Goal: Task Accomplishment & Management: Use online tool/utility

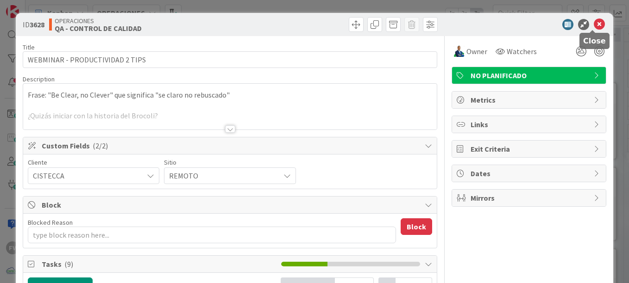
click at [594, 25] on icon at bounding box center [598, 24] width 11 height 11
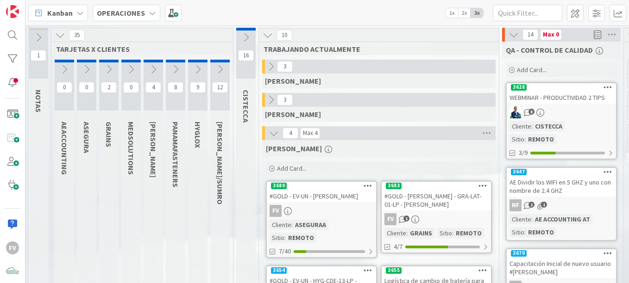
click at [223, 72] on icon at bounding box center [220, 69] width 10 height 10
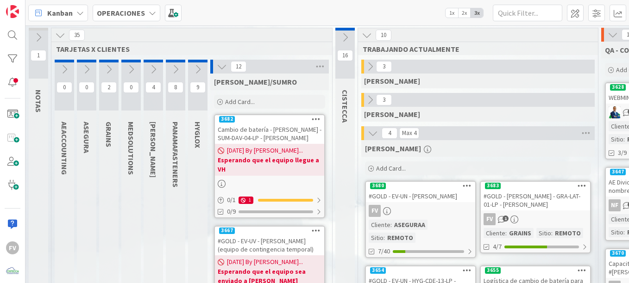
click at [90, 70] on icon at bounding box center [86, 69] width 10 height 10
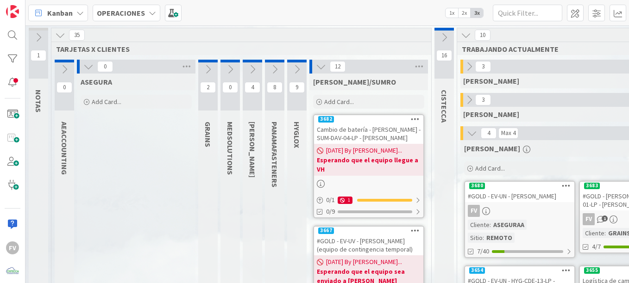
click at [87, 66] on icon at bounding box center [88, 67] width 10 height 10
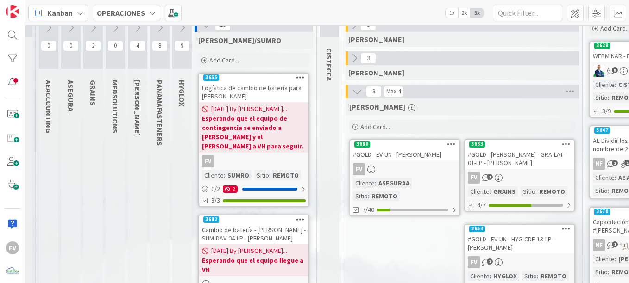
scroll to position [0, 16]
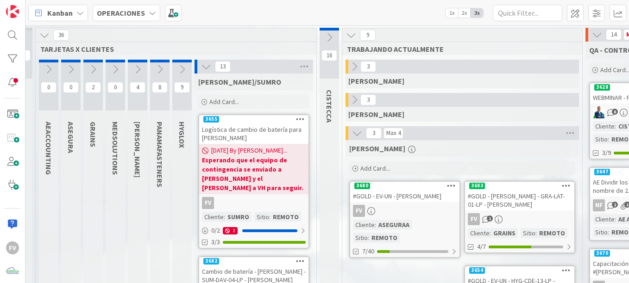
click at [521, 218] on div "FV 1" at bounding box center [519, 219] width 109 height 12
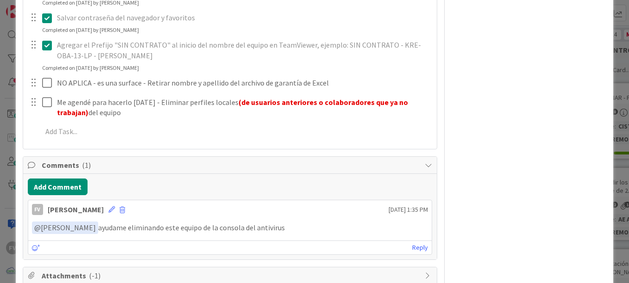
scroll to position [431, 0]
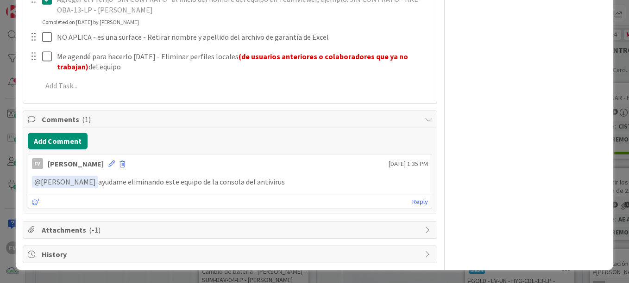
click at [6, 121] on div "ID 3683 OPERACIONES [PERSON_NAME] Title 55 / 128 #GOLD - Salida Equipo - GRA-LA…" at bounding box center [314, 141] width 629 height 283
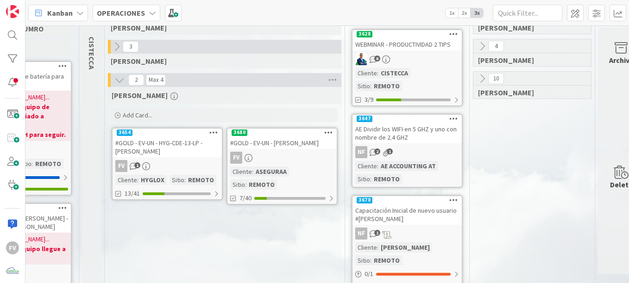
scroll to position [51, 253]
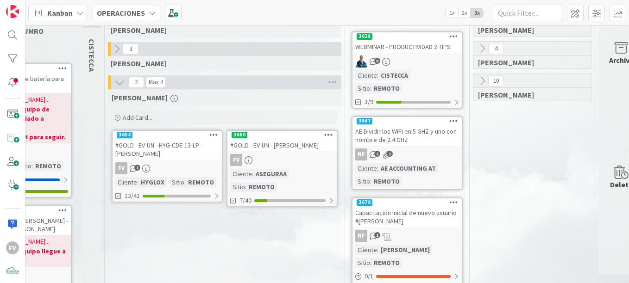
click at [223, 110] on div "[PERSON_NAME] Add Card..." at bounding box center [224, 107] width 233 height 37
click at [234, 114] on div "Add Card..." at bounding box center [225, 118] width 226 height 14
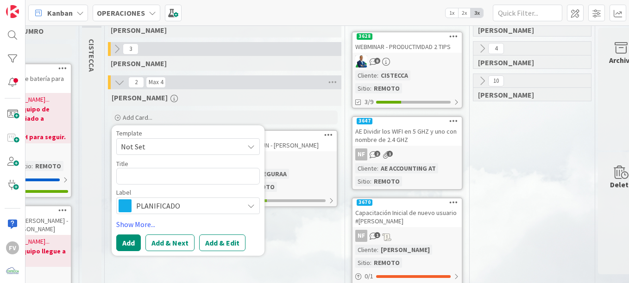
click at [183, 153] on span "Not Set" at bounding box center [179, 147] width 116 height 12
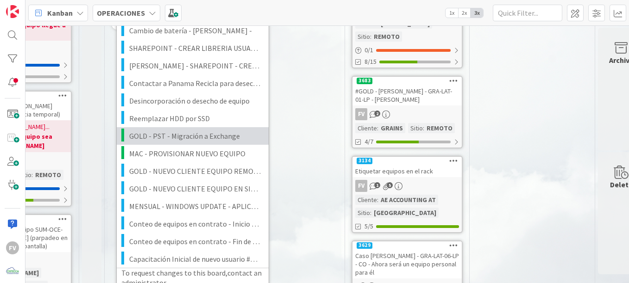
scroll to position [144, 253]
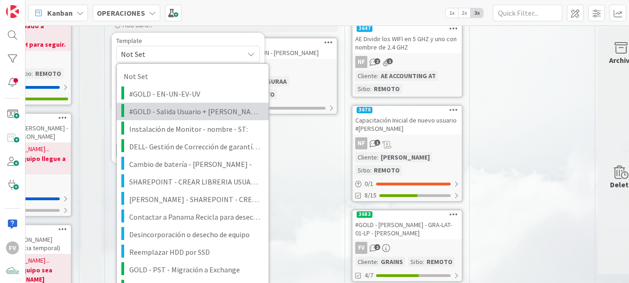
click at [198, 116] on span "#GOLD - Salida Usuario + [PERSON_NAME]" at bounding box center [195, 112] width 132 height 12
type textarea "x"
type textarea "#GOLD - Salida Usuario + [PERSON_NAME]"
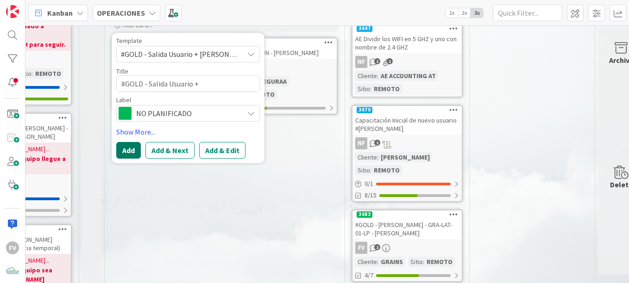
click at [123, 154] on button "Add" at bounding box center [128, 150] width 25 height 17
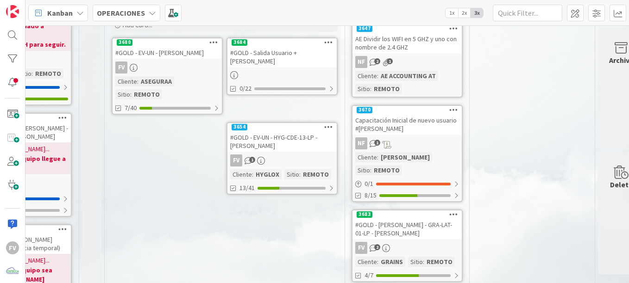
scroll to position [51, 253]
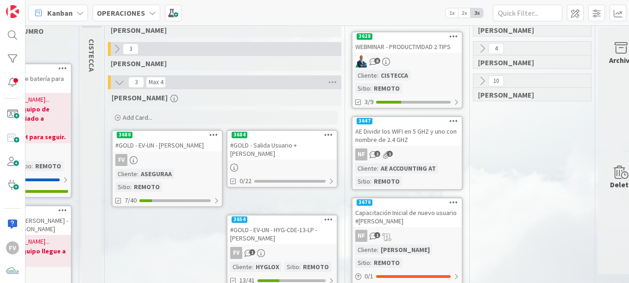
click at [172, 120] on div "Add Card..." at bounding box center [225, 118] width 226 height 14
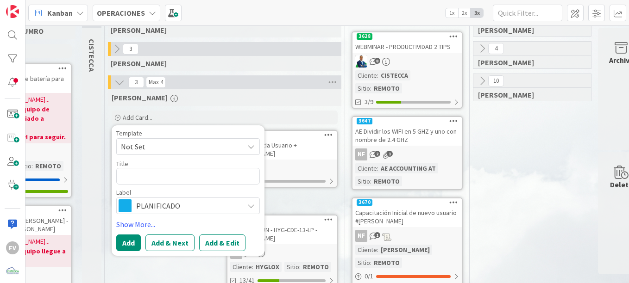
click at [167, 151] on span "Not Set" at bounding box center [179, 147] width 116 height 12
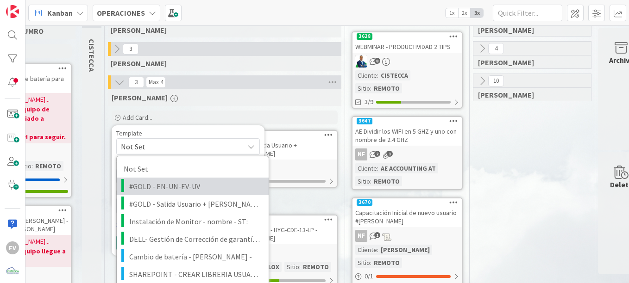
click at [207, 185] on span "#GOLD - EN-UN-EV-UV" at bounding box center [195, 187] width 132 height 12
type textarea "x"
type textarea "#GOLD - EN-UN-EV-UV"
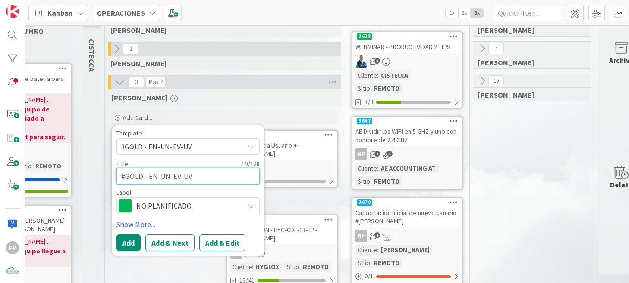
drag, startPoint x: 170, startPoint y: 175, endPoint x: 149, endPoint y: 177, distance: 21.8
click at [149, 177] on textarea "#GOLD - EN-UN-EV-UV" at bounding box center [188, 176] width 144 height 17
type textarea "x"
type textarea "#GOLD - EV-UV"
type textarea "x"
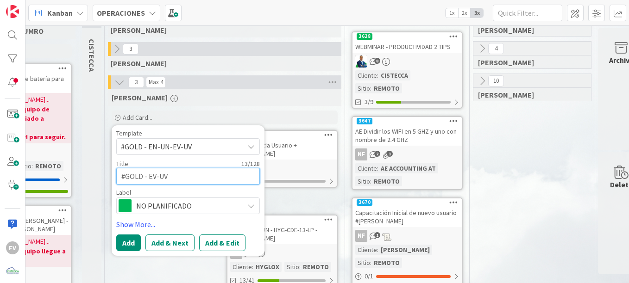
type textarea "#GOLD - EV-UV"
type textarea "x"
type textarea "#GOLD - EV-UV -"
type textarea "x"
type textarea "#GOLD - EV-UV - D"
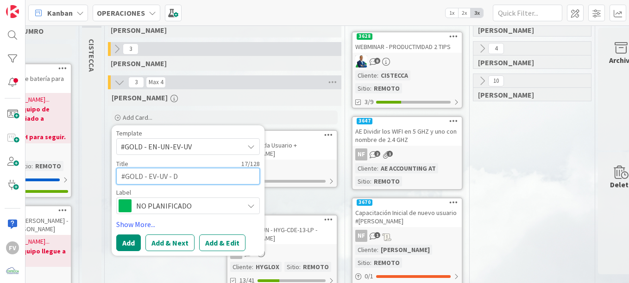
type textarea "x"
type textarea "#GOLD - EV-UV - Dh"
type textarea "x"
type textarea "#GOLD - EV-UV - Dher"
type textarea "x"
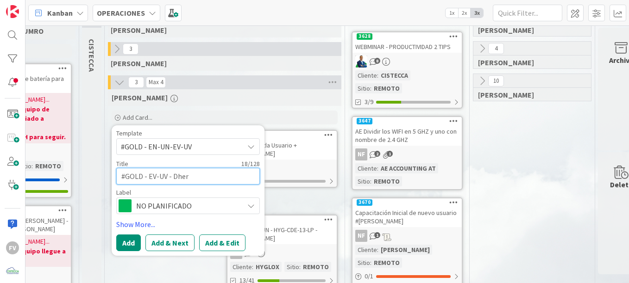
type textarea "#GOLD - EV-UV - Dheri"
type textarea "x"
type textarea "#GOLD - EV-UV - Dheria"
type textarea "x"
type textarea "#GOLD - EV-UV - [PERSON_NAME]"
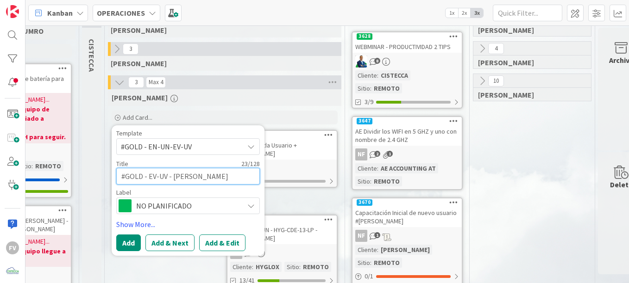
type textarea "x"
type textarea "#GOLD - EV-UV - [PERSON_NAME]"
type textarea "x"
type textarea "#GOLD - EV-UV - [PERSON_NAME] S"
type textarea "x"
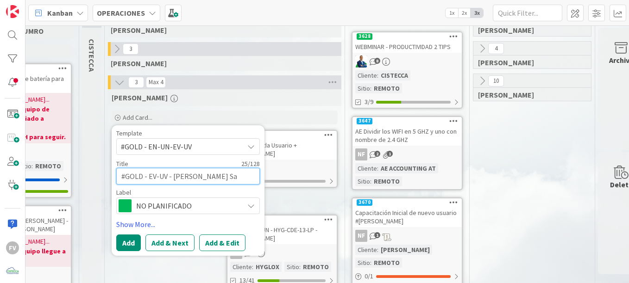
type textarea "#GOLD - EV-UV - [PERSON_NAME] San"
type textarea "x"
type textarea "#GOLD - EV-UV - [PERSON_NAME]"
type textarea "x"
type textarea "#GOLD - EV-UV - [PERSON_NAME]"
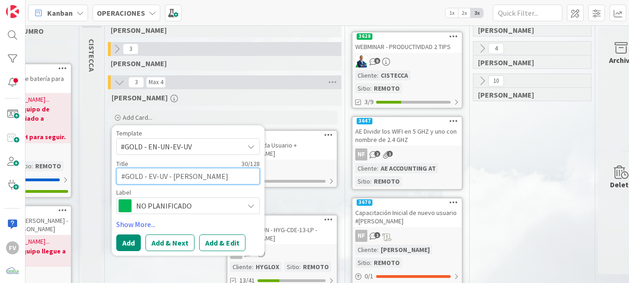
type textarea "x"
type textarea "#GOLD - EV-UV - [PERSON_NAME]"
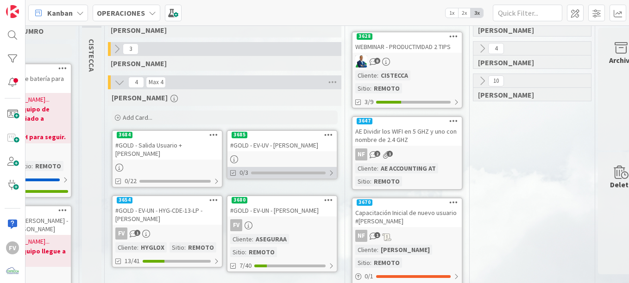
click at [290, 168] on div "0/3" at bounding box center [281, 173] width 109 height 12
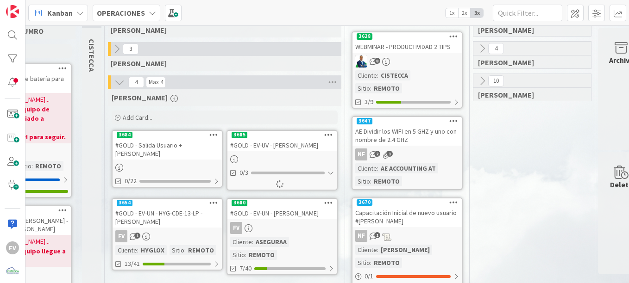
click at [291, 159] on div at bounding box center [281, 159] width 109 height 10
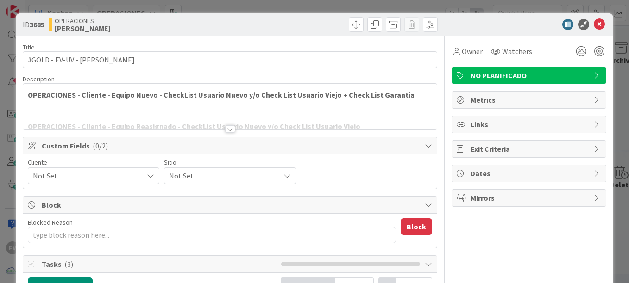
scroll to position [93, 0]
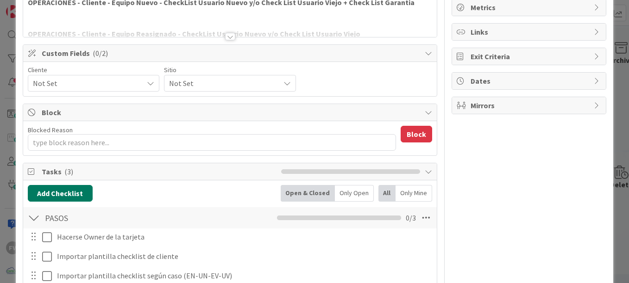
click at [70, 188] on button "Add Checklist" at bounding box center [60, 193] width 65 height 17
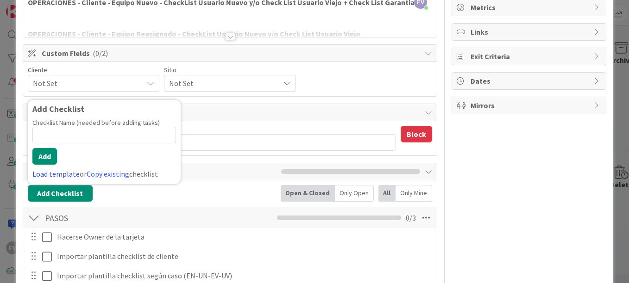
click at [71, 177] on link "Load template" at bounding box center [55, 173] width 47 height 9
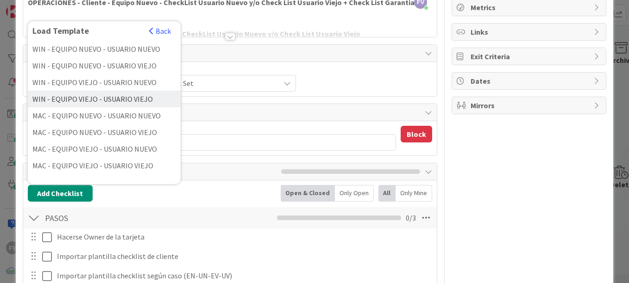
click at [109, 97] on div "WIN - EQUIPO VIEJO - USUARIO VIEJO" at bounding box center [104, 99] width 153 height 17
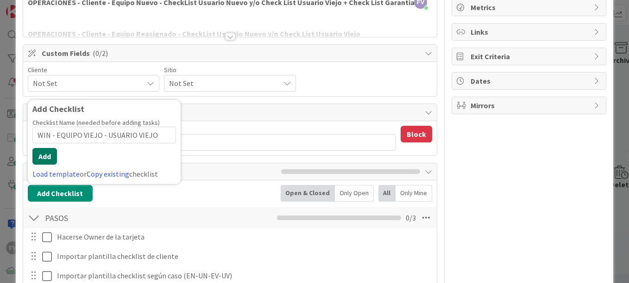
click at [45, 158] on button "Add" at bounding box center [44, 156] width 25 height 17
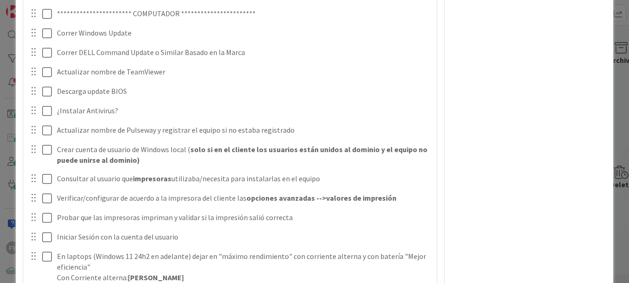
scroll to position [328, 0]
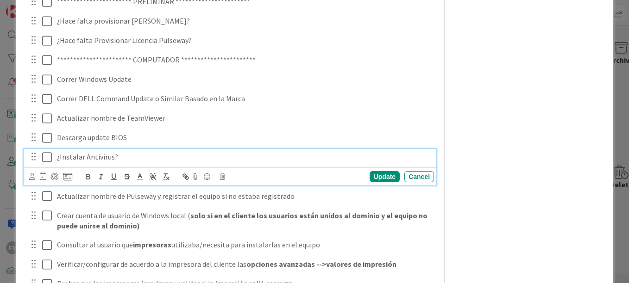
click at [49, 161] on icon at bounding box center [47, 157] width 10 height 11
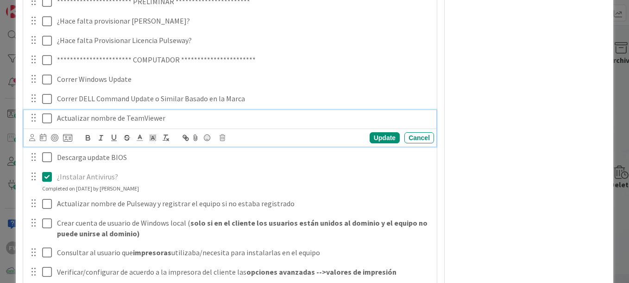
click at [44, 118] on icon at bounding box center [47, 118] width 10 height 11
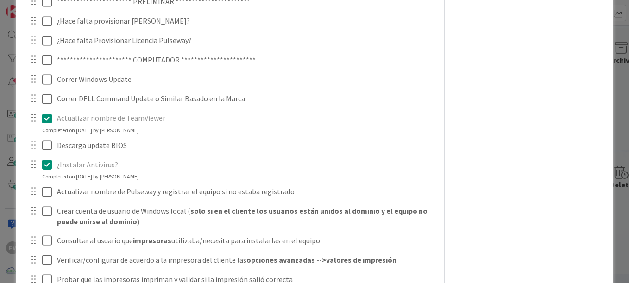
scroll to position [236, 0]
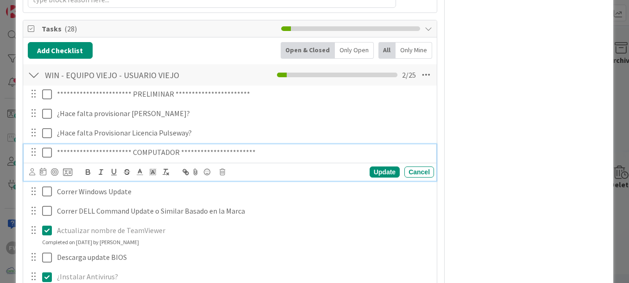
click at [45, 149] on icon at bounding box center [47, 152] width 10 height 11
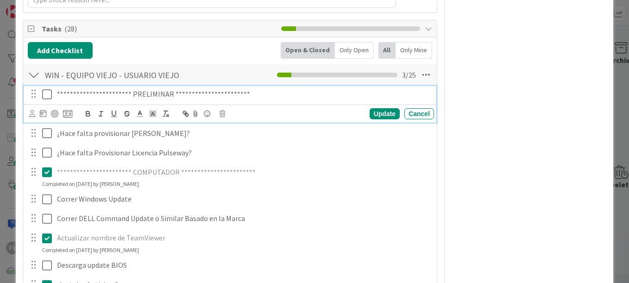
click at [46, 97] on icon at bounding box center [47, 94] width 10 height 11
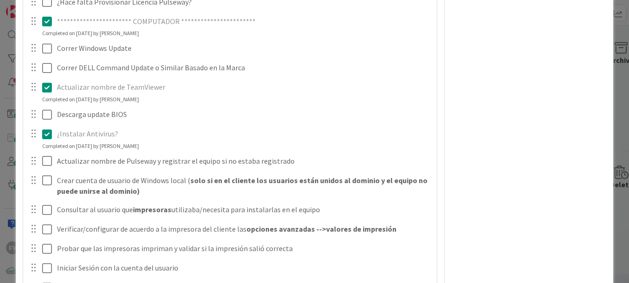
scroll to position [421, 0]
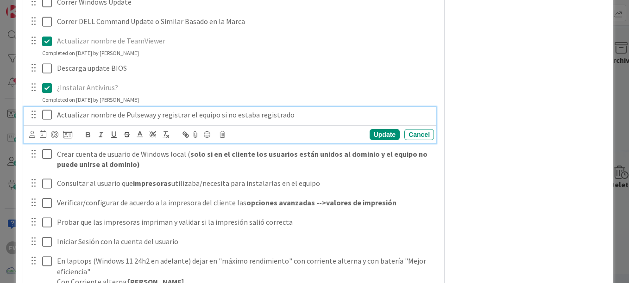
click at [48, 117] on icon at bounding box center [47, 114] width 10 height 11
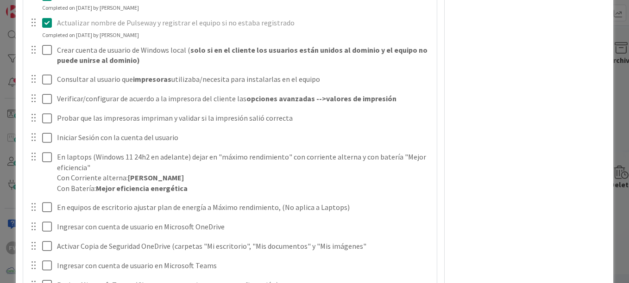
scroll to position [513, 0]
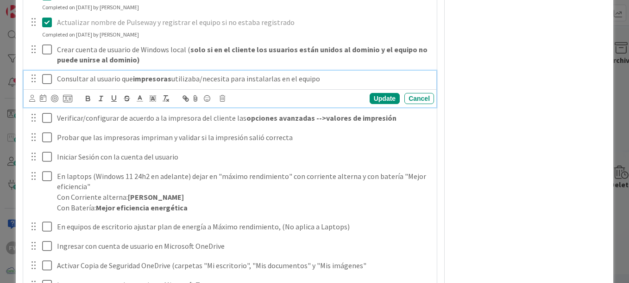
click at [47, 82] on icon at bounding box center [47, 79] width 10 height 11
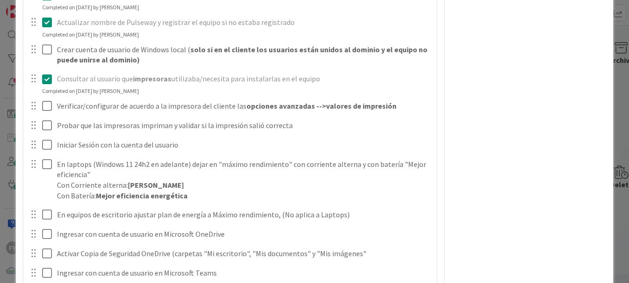
type textarea "x"
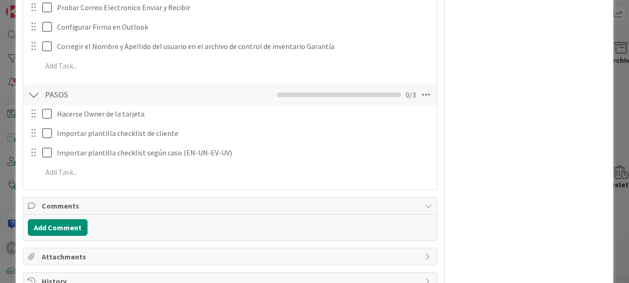
scroll to position [791, 0]
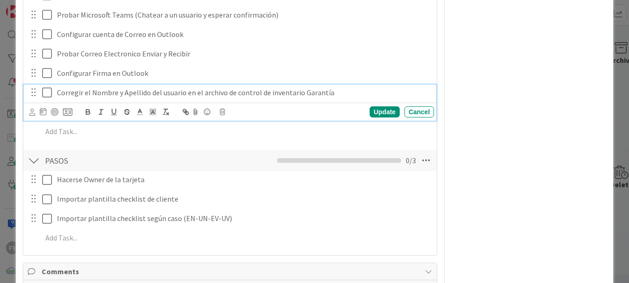
click at [55, 94] on div "Corregir el Nombre y Apellido del usuario en el archivo de control de inventari…" at bounding box center [243, 93] width 381 height 16
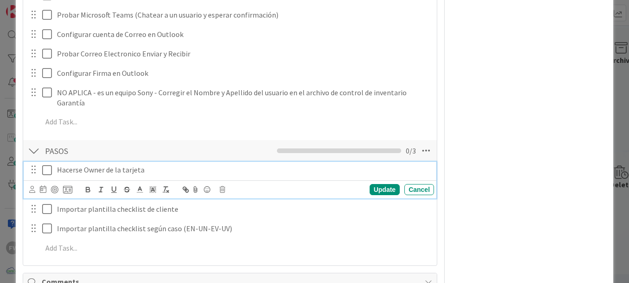
drag, startPoint x: 49, startPoint y: 169, endPoint x: 52, endPoint y: 190, distance: 21.5
click at [49, 169] on icon at bounding box center [47, 170] width 10 height 11
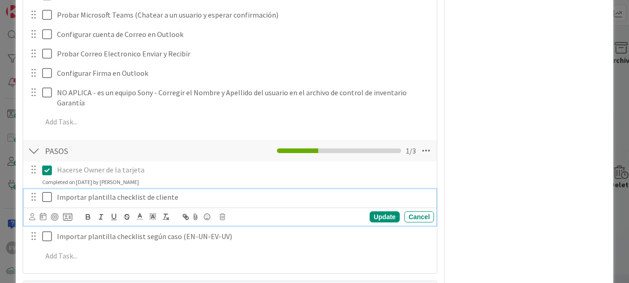
click at [49, 198] on icon at bounding box center [47, 197] width 10 height 11
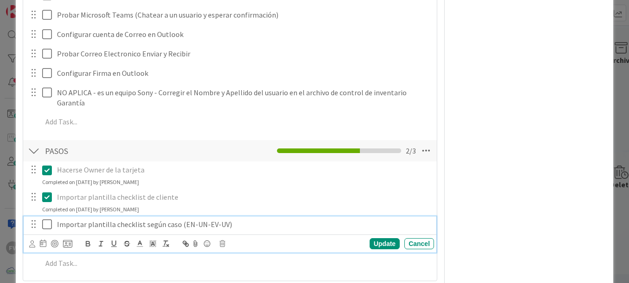
click at [44, 225] on icon at bounding box center [47, 224] width 10 height 11
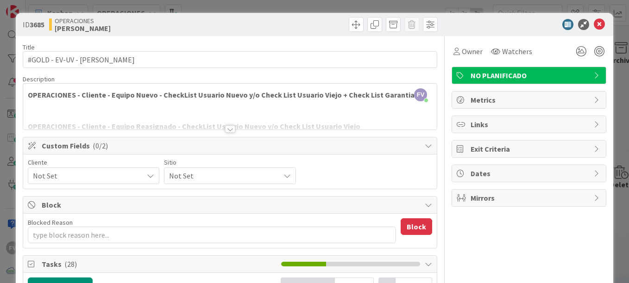
scroll to position [139, 0]
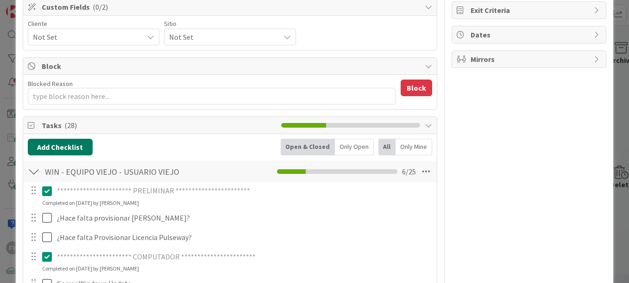
click at [62, 148] on button "Add Checklist" at bounding box center [60, 147] width 65 height 17
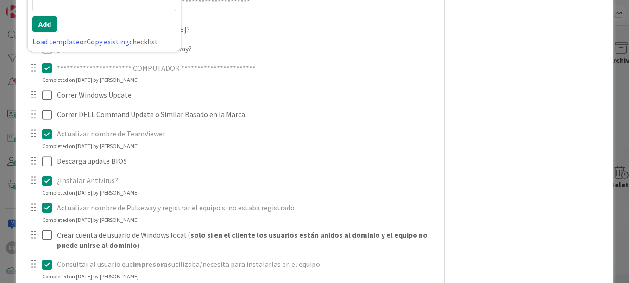
scroll to position [235, 0]
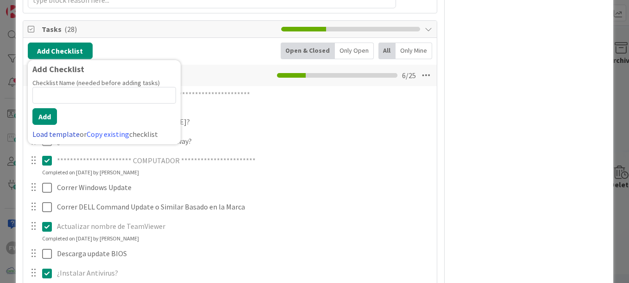
click at [66, 136] on link "Load template" at bounding box center [55, 134] width 47 height 9
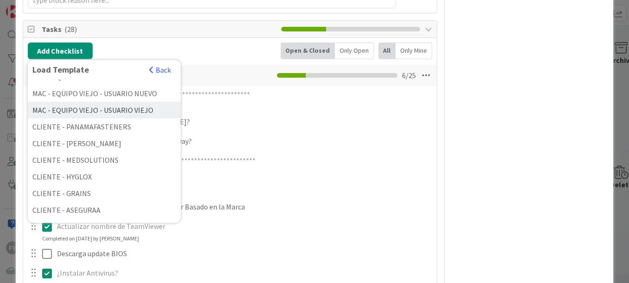
scroll to position [93, 0]
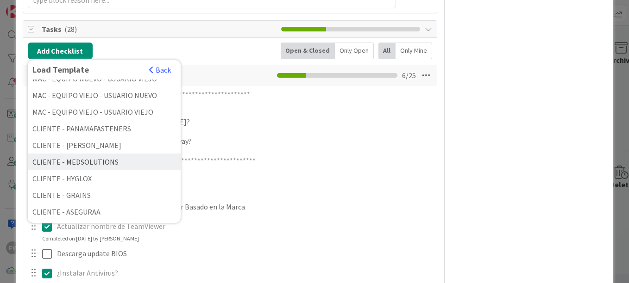
click at [95, 160] on div "CLIENTE - MEDSOLUTIONS" at bounding box center [104, 162] width 153 height 17
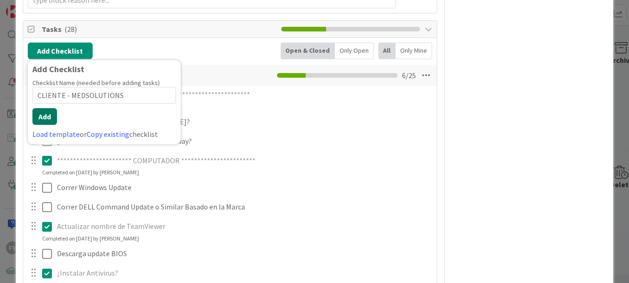
click at [48, 112] on button "Add" at bounding box center [44, 116] width 25 height 17
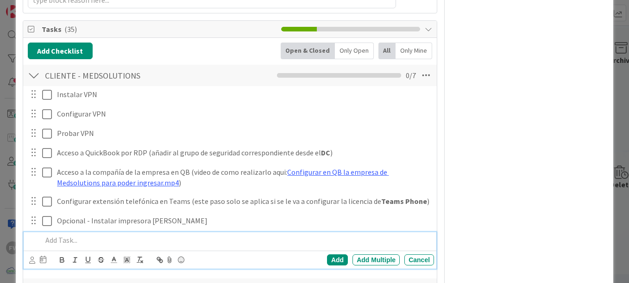
scroll to position [281, 0]
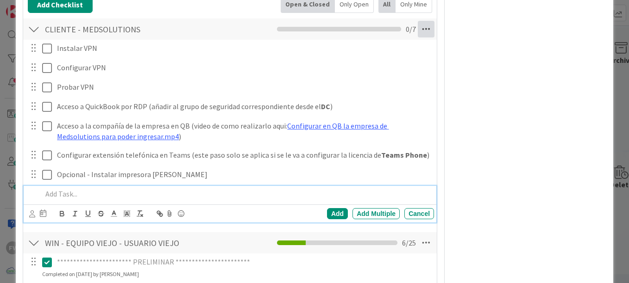
click at [421, 30] on icon at bounding box center [426, 29] width 17 height 17
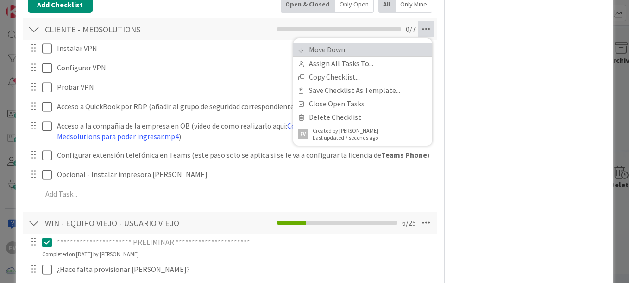
click at [381, 54] on link "Move Down" at bounding box center [362, 49] width 139 height 13
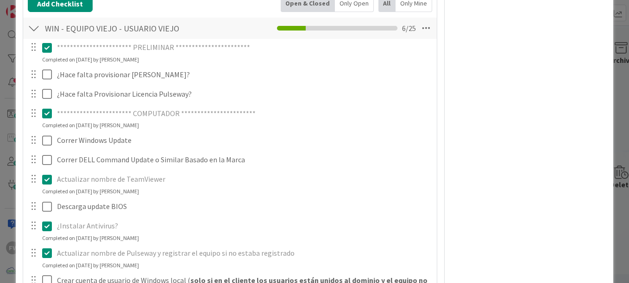
scroll to position [329, 0]
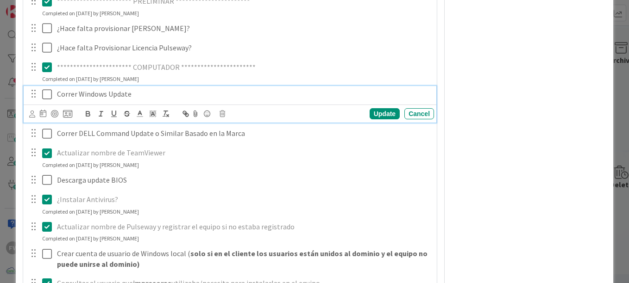
click at [49, 97] on icon at bounding box center [47, 94] width 10 height 11
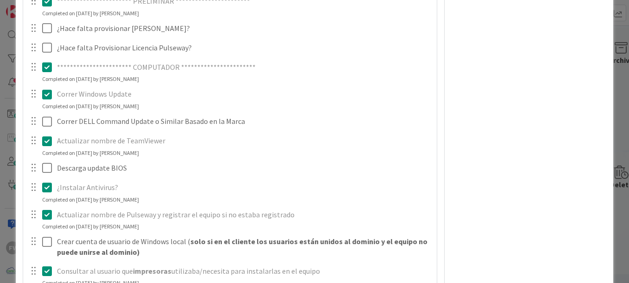
type textarea "x"
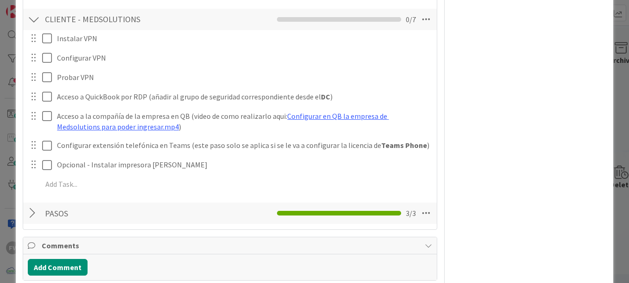
scroll to position [838, 0]
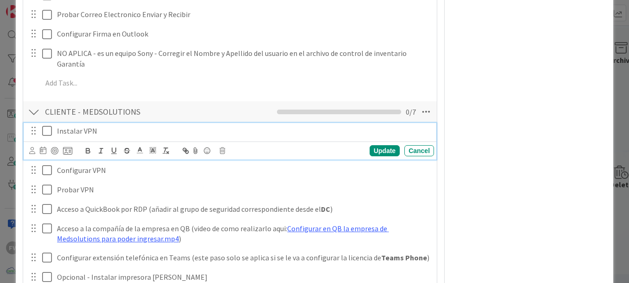
click at [48, 126] on icon at bounding box center [47, 130] width 10 height 11
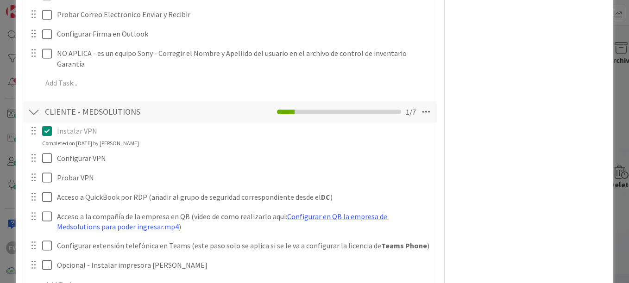
click at [45, 135] on icon at bounding box center [47, 130] width 10 height 11
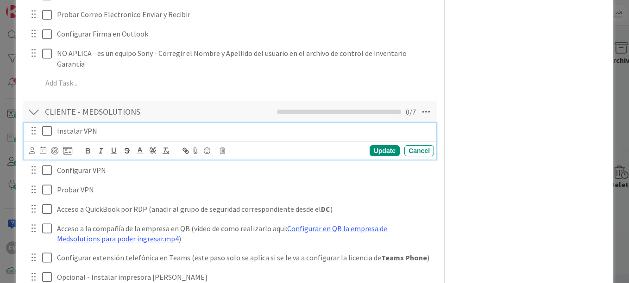
scroll to position [884, 0]
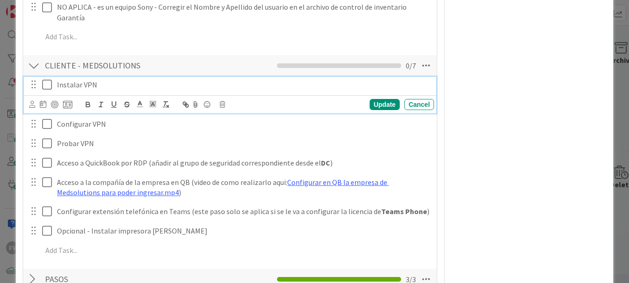
click at [42, 84] on icon at bounding box center [47, 84] width 10 height 11
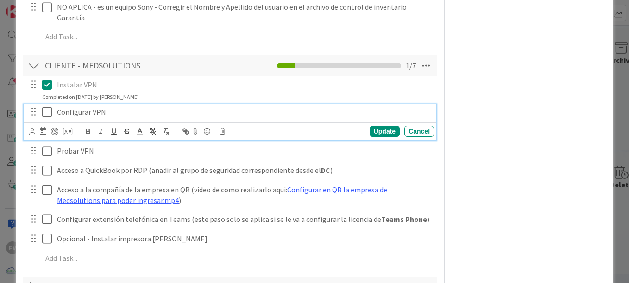
click at [49, 116] on icon at bounding box center [47, 111] width 10 height 11
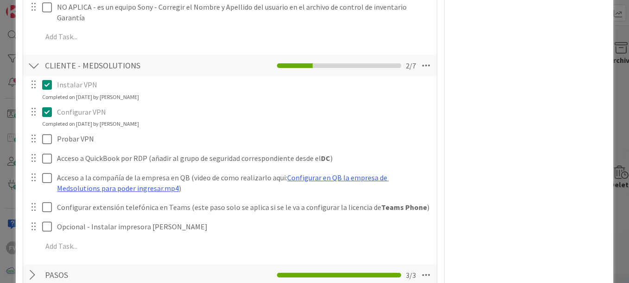
type textarea "x"
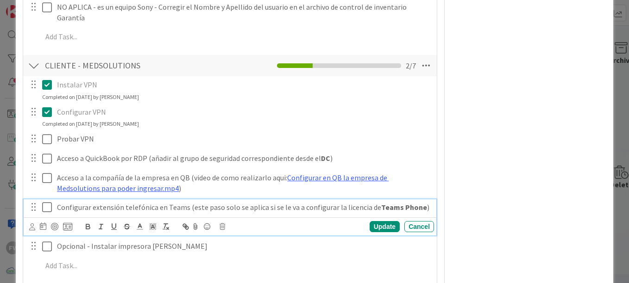
click at [57, 212] on p "Configurar extensión telefónica en Teams (este paso solo se aplica si se le va …" at bounding box center [243, 207] width 373 height 11
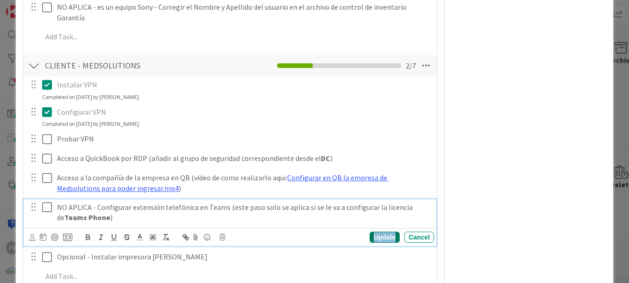
click at [383, 239] on div "Update" at bounding box center [384, 237] width 30 height 11
drag, startPoint x: 56, startPoint y: 209, endPoint x: 95, endPoint y: 209, distance: 38.9
click at [95, 209] on p "NO APLICA - Configurar extensión telefónica en Teams (este paso solo se aplica …" at bounding box center [243, 212] width 373 height 21
copy p "NO APLICA -"
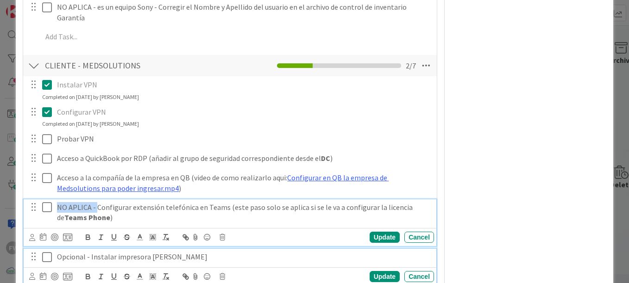
click at [44, 263] on button at bounding box center [47, 257] width 11 height 15
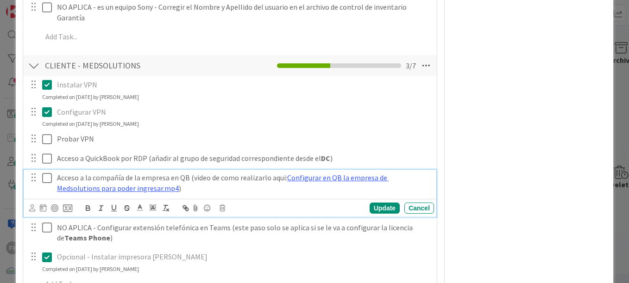
click at [56, 180] on div "Acceso a la compañía de la empresa en QB (video de como realizarlo aqui: Config…" at bounding box center [243, 183] width 381 height 26
click at [378, 206] on div "Update" at bounding box center [384, 208] width 30 height 11
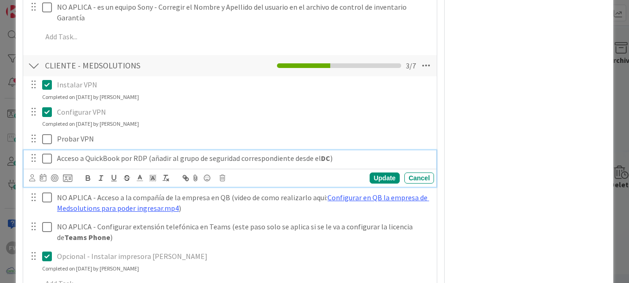
click at [56, 159] on div "Acceso a QuickBook por RDP (añadir al grupo de seguridad correspondiente desde …" at bounding box center [243, 158] width 381 height 16
click at [385, 173] on div "Update" at bounding box center [384, 178] width 30 height 11
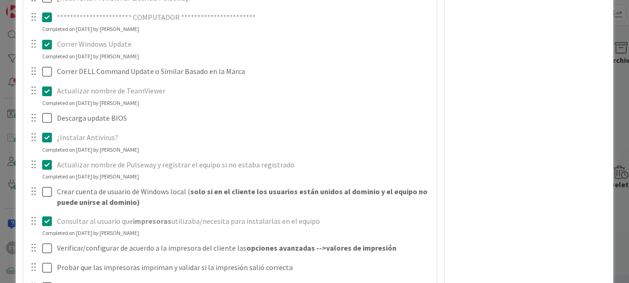
scroll to position [375, 0]
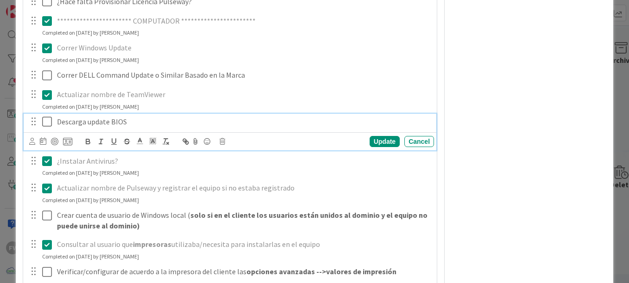
click at [52, 122] on button at bounding box center [47, 122] width 11 height 15
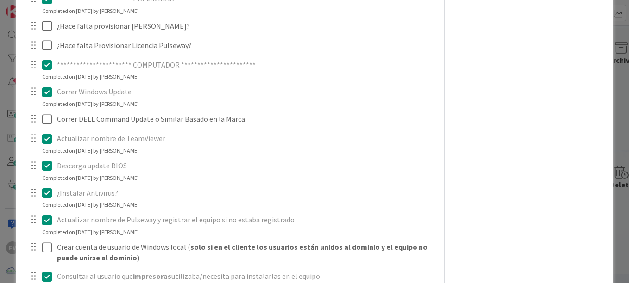
scroll to position [329, 0]
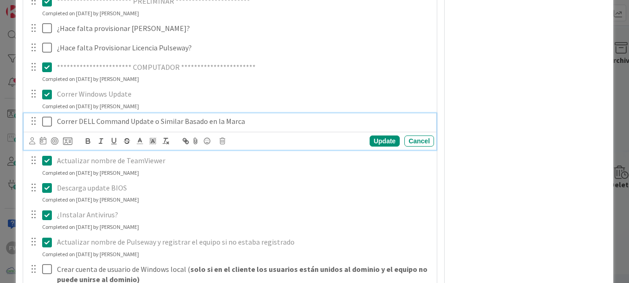
click at [45, 120] on icon at bounding box center [47, 121] width 10 height 11
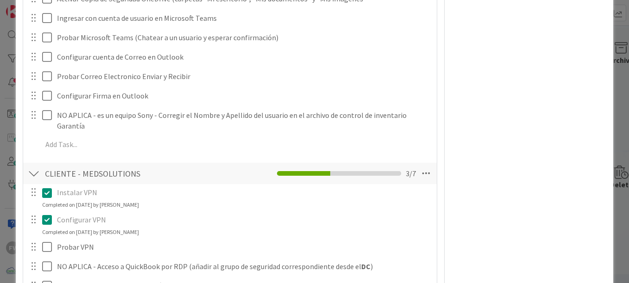
scroll to position [1046, 0]
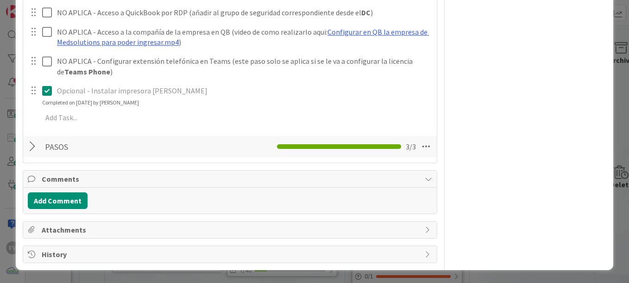
click at [613, 136] on div "**********" at bounding box center [314, 141] width 629 height 283
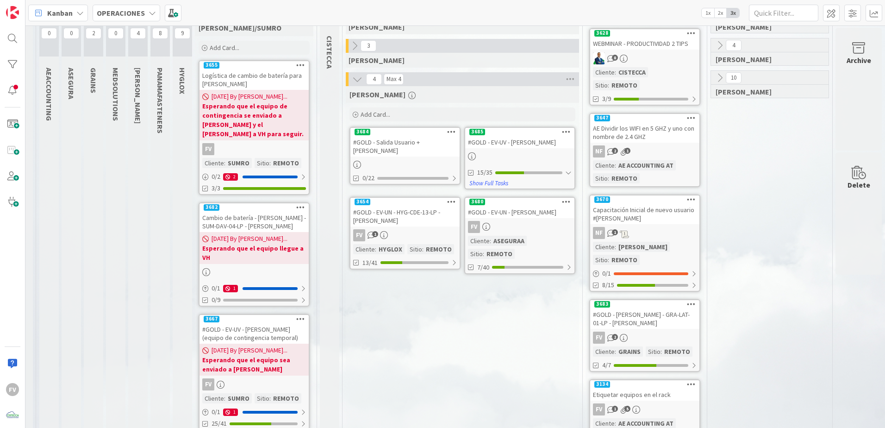
scroll to position [54, 22]
click at [405, 228] on link "3654 #GOLD - EV-UN - HYG-CDE-13-LP - [PERSON_NAME] FV 1 Cliente : HYGLOX Sitio …" at bounding box center [405, 233] width 111 height 73
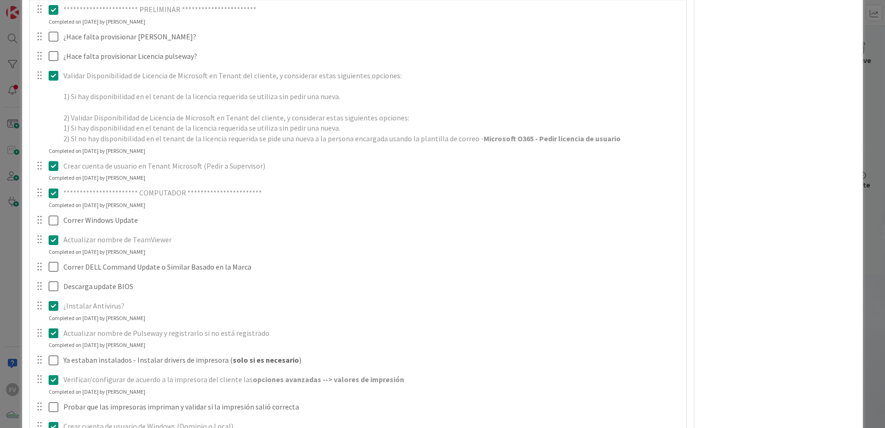
scroll to position [459, 0]
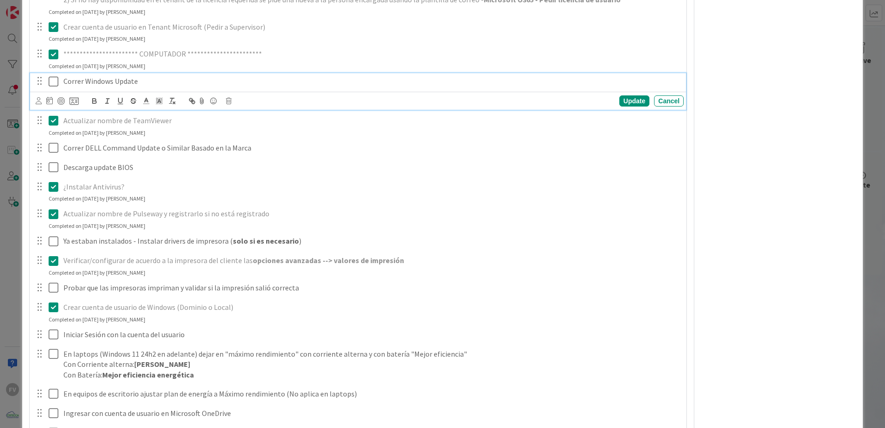
click at [52, 84] on icon at bounding box center [54, 81] width 10 height 11
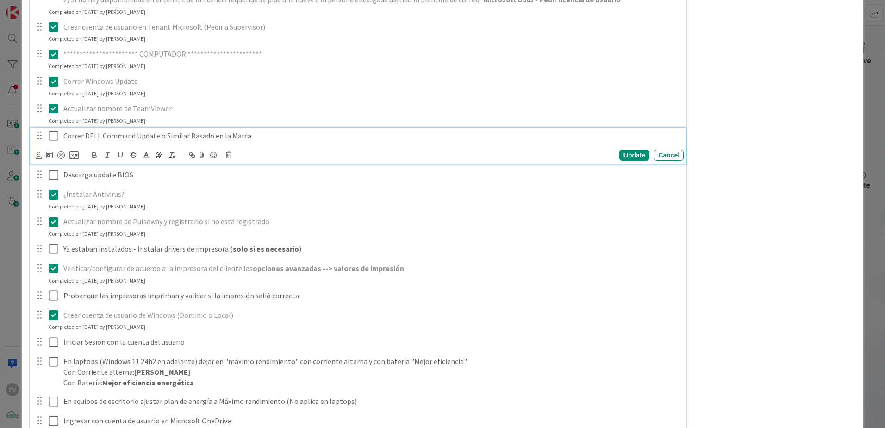
click at [50, 142] on button at bounding box center [54, 136] width 11 height 15
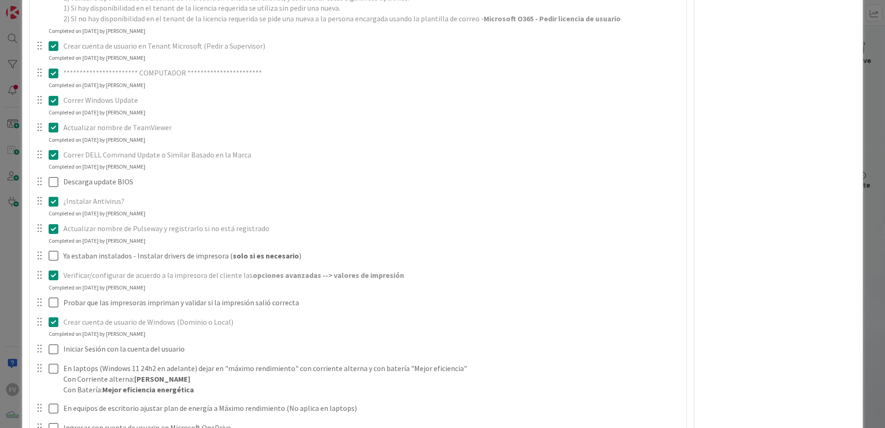
scroll to position [413, 0]
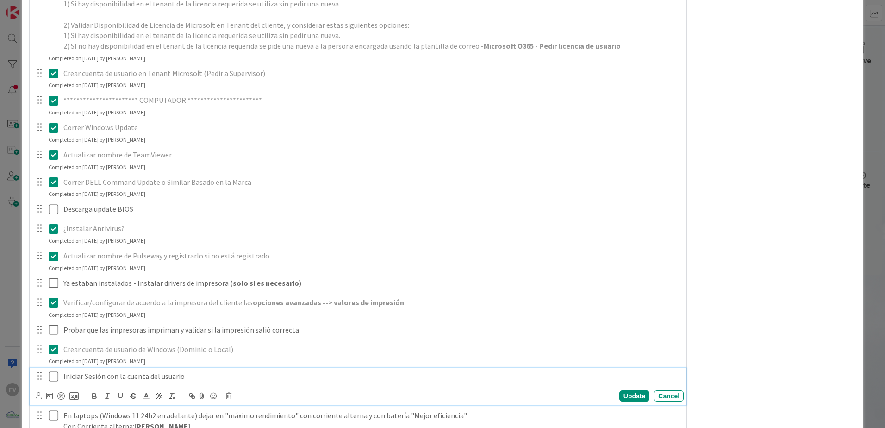
click at [51, 377] on icon at bounding box center [54, 376] width 10 height 11
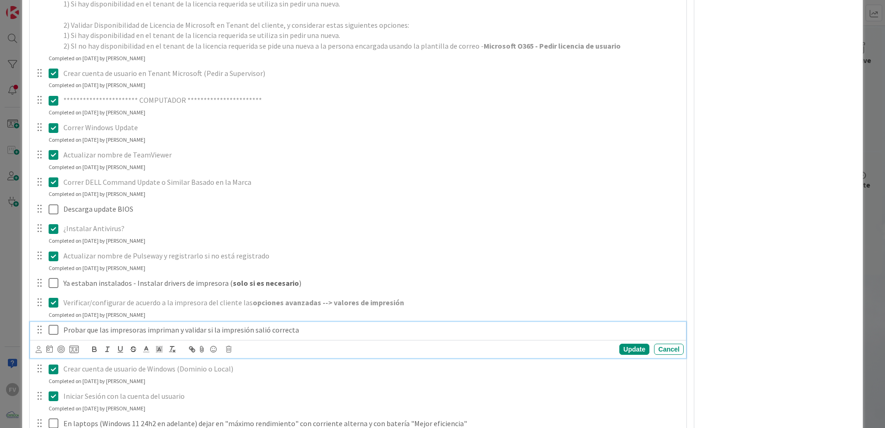
click at [54, 336] on button at bounding box center [54, 330] width 11 height 15
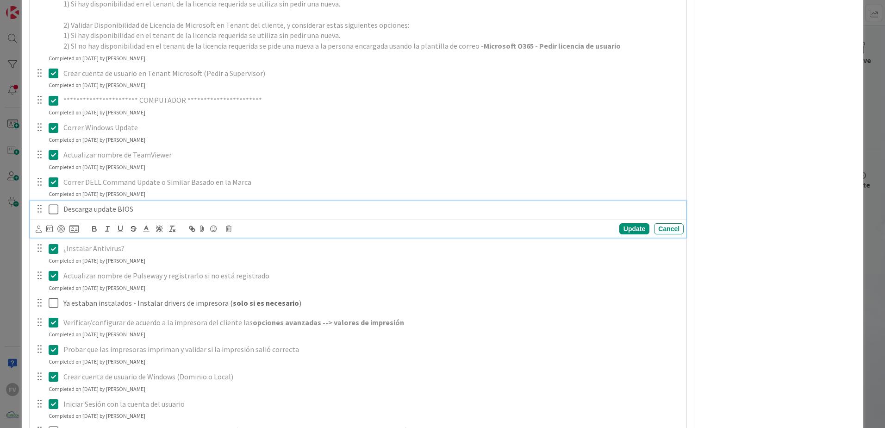
click at [52, 213] on icon at bounding box center [54, 209] width 10 height 11
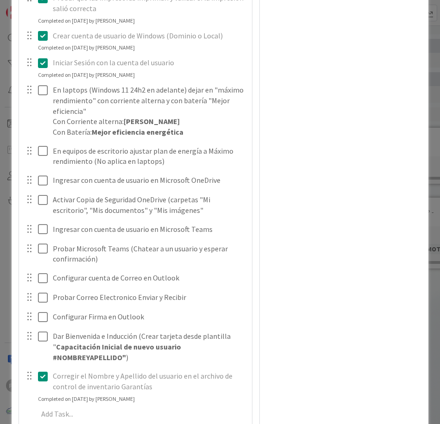
scroll to position [961, 0]
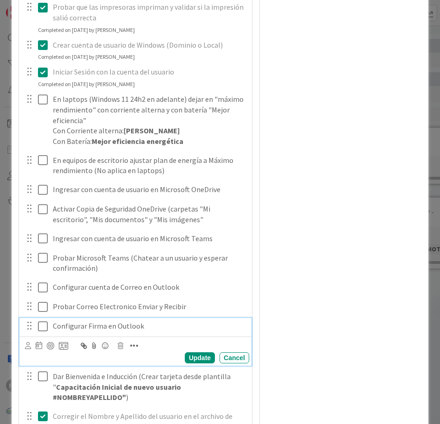
click at [42, 321] on icon at bounding box center [43, 326] width 10 height 11
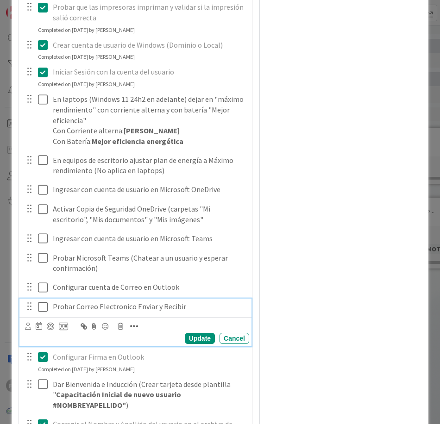
click at [38, 301] on icon at bounding box center [43, 306] width 10 height 11
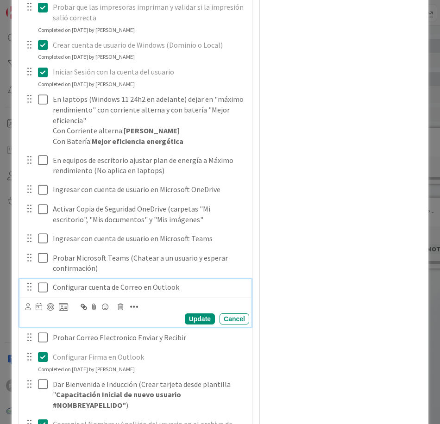
click at [38, 282] on icon at bounding box center [43, 287] width 10 height 11
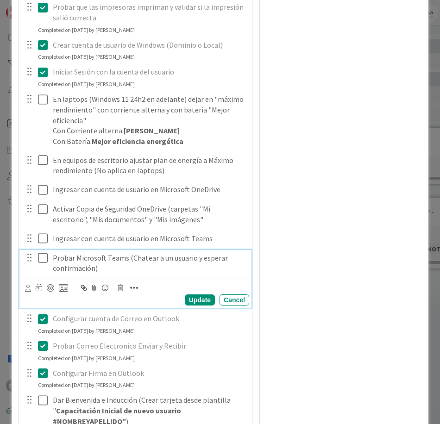
click at [41, 252] on icon at bounding box center [43, 257] width 10 height 11
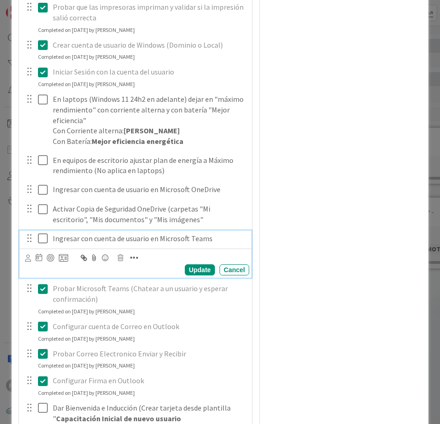
click at [38, 233] on icon at bounding box center [43, 238] width 10 height 11
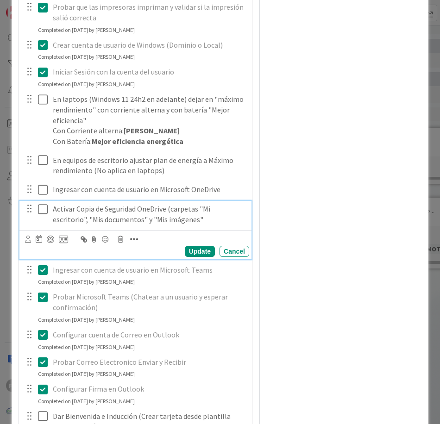
click at [38, 204] on icon at bounding box center [43, 209] width 10 height 11
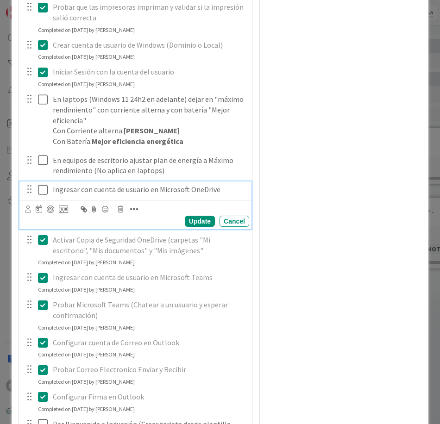
click at [38, 184] on icon at bounding box center [43, 189] width 10 height 11
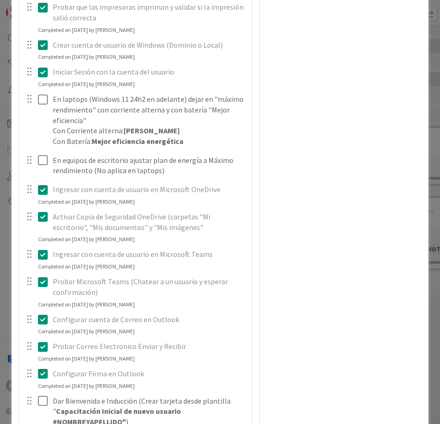
type textarea "x"
